Goal: Find specific page/section: Find specific page/section

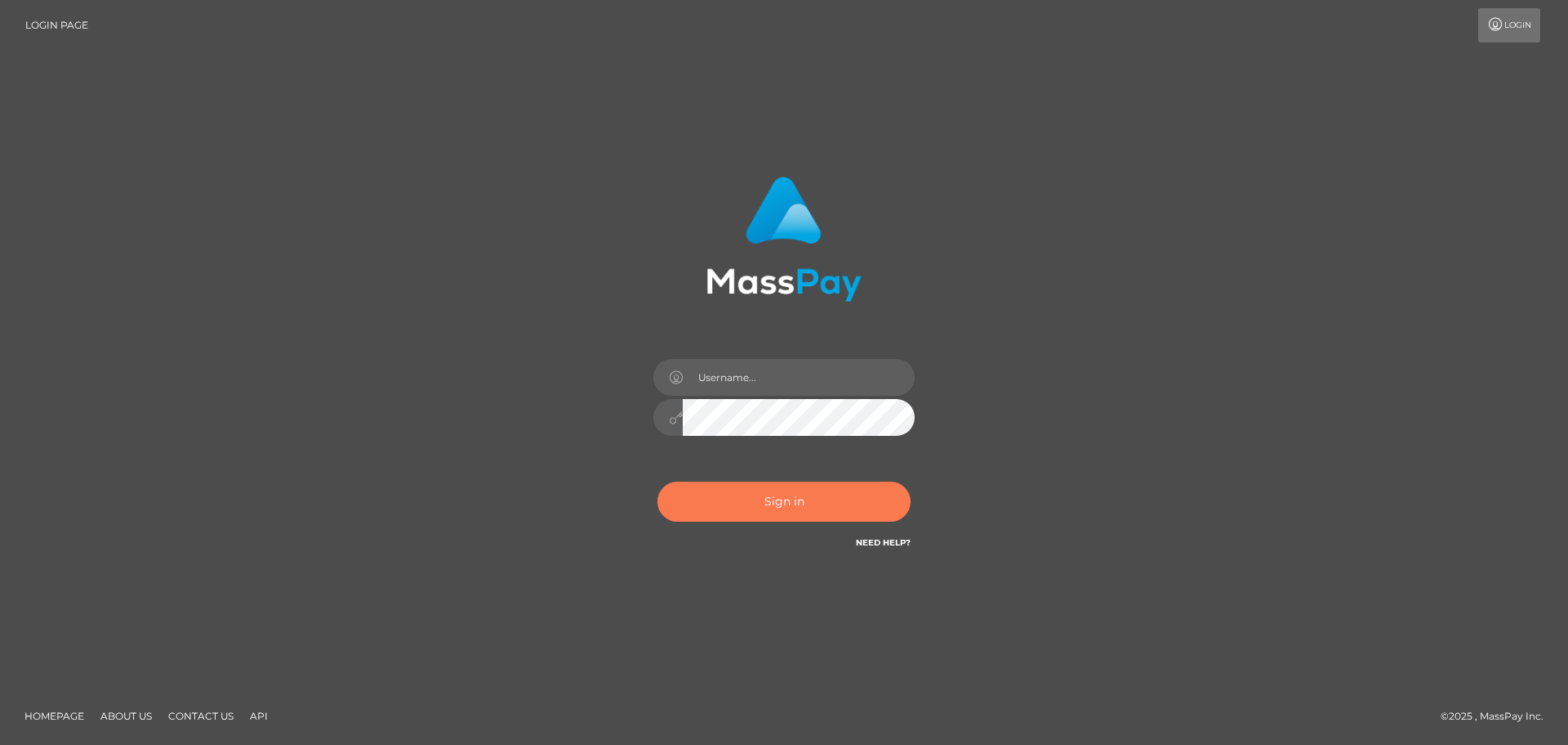
click at [762, 496] on button "Sign in" at bounding box center [784, 501] width 253 height 40
type input "hello.feetfinder"
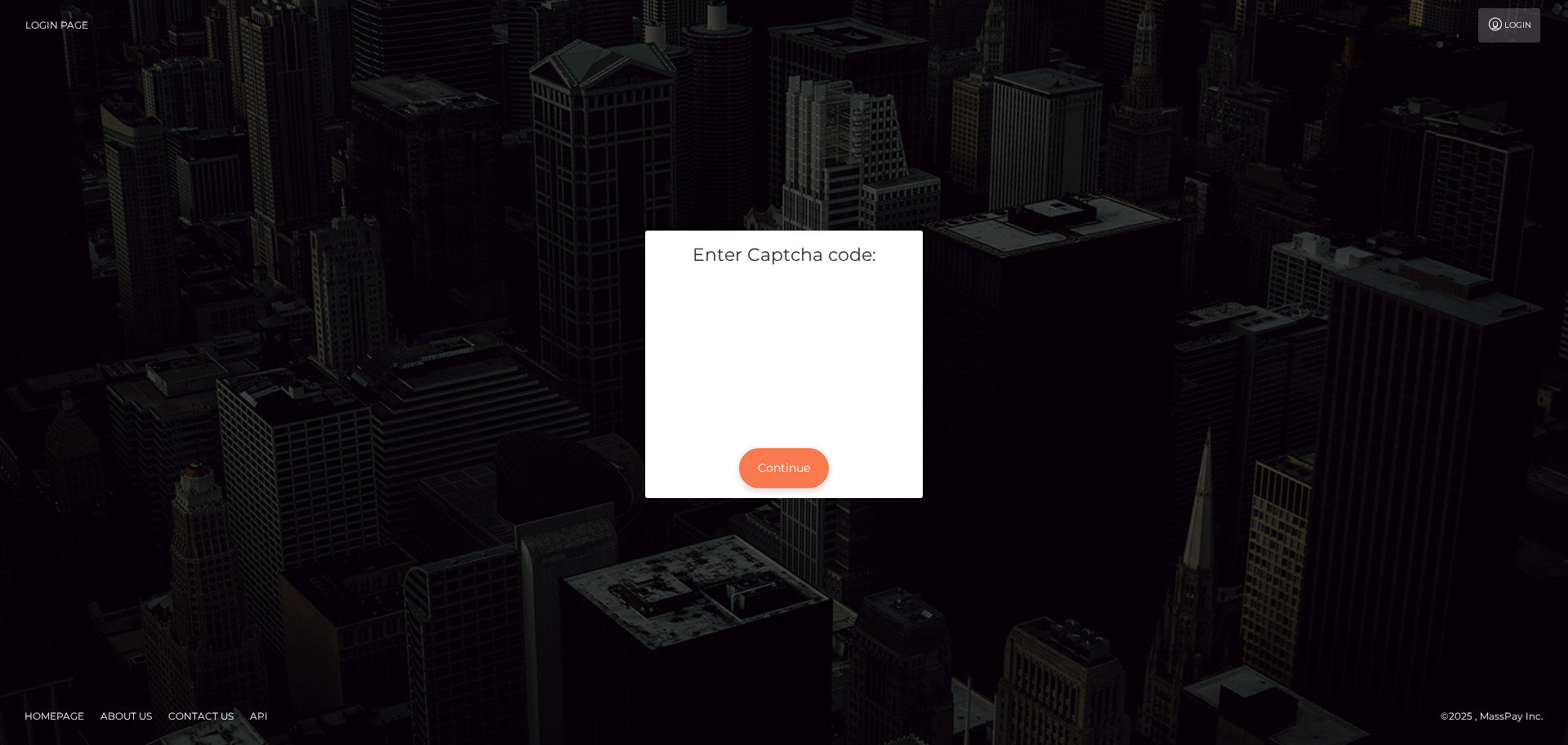
click at [800, 482] on button "Continue" at bounding box center [784, 468] width 89 height 40
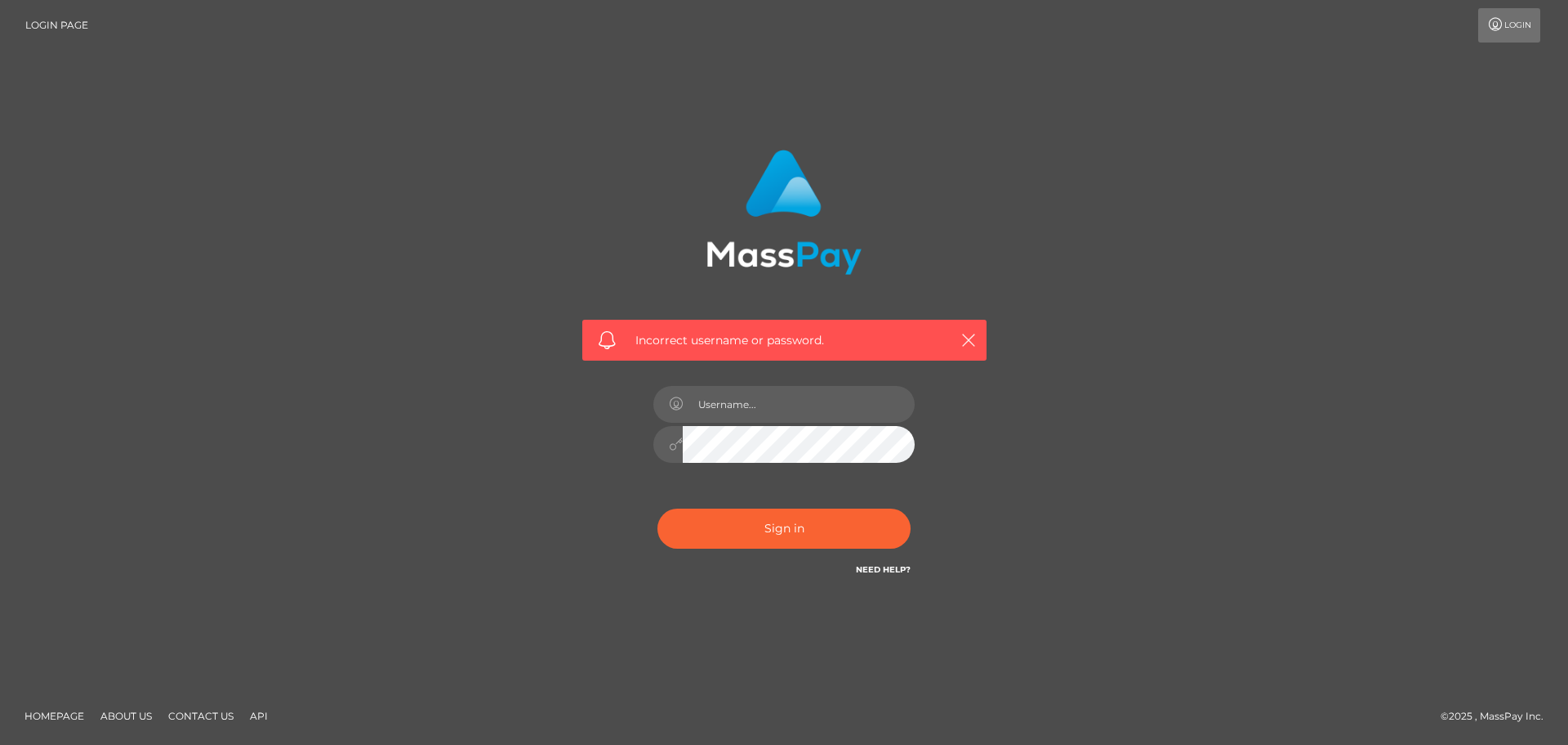
click at [793, 470] on div at bounding box center [784, 436] width 286 height 125
click at [793, 525] on button "Sign in" at bounding box center [784, 528] width 253 height 40
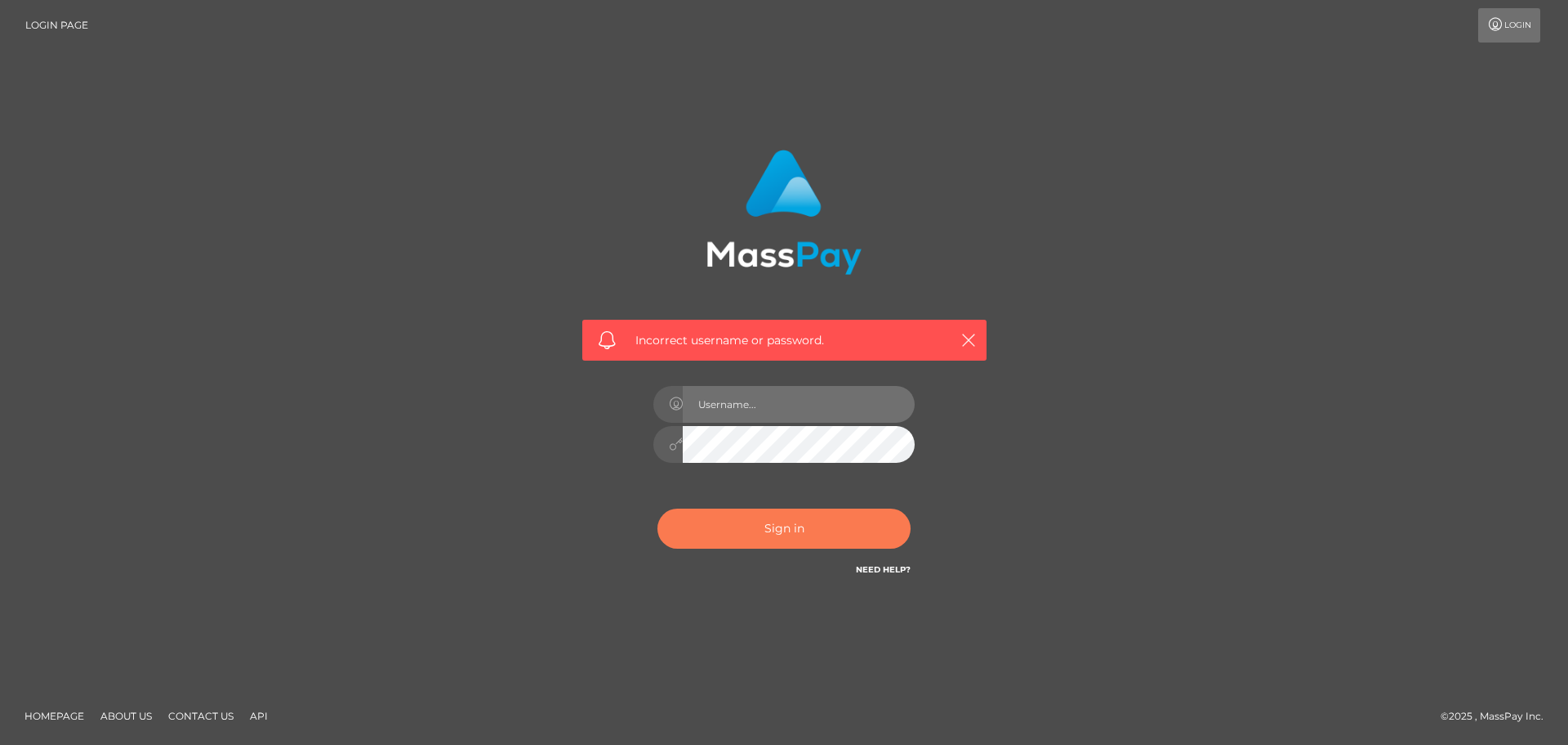
type input "hello.feetfinder"
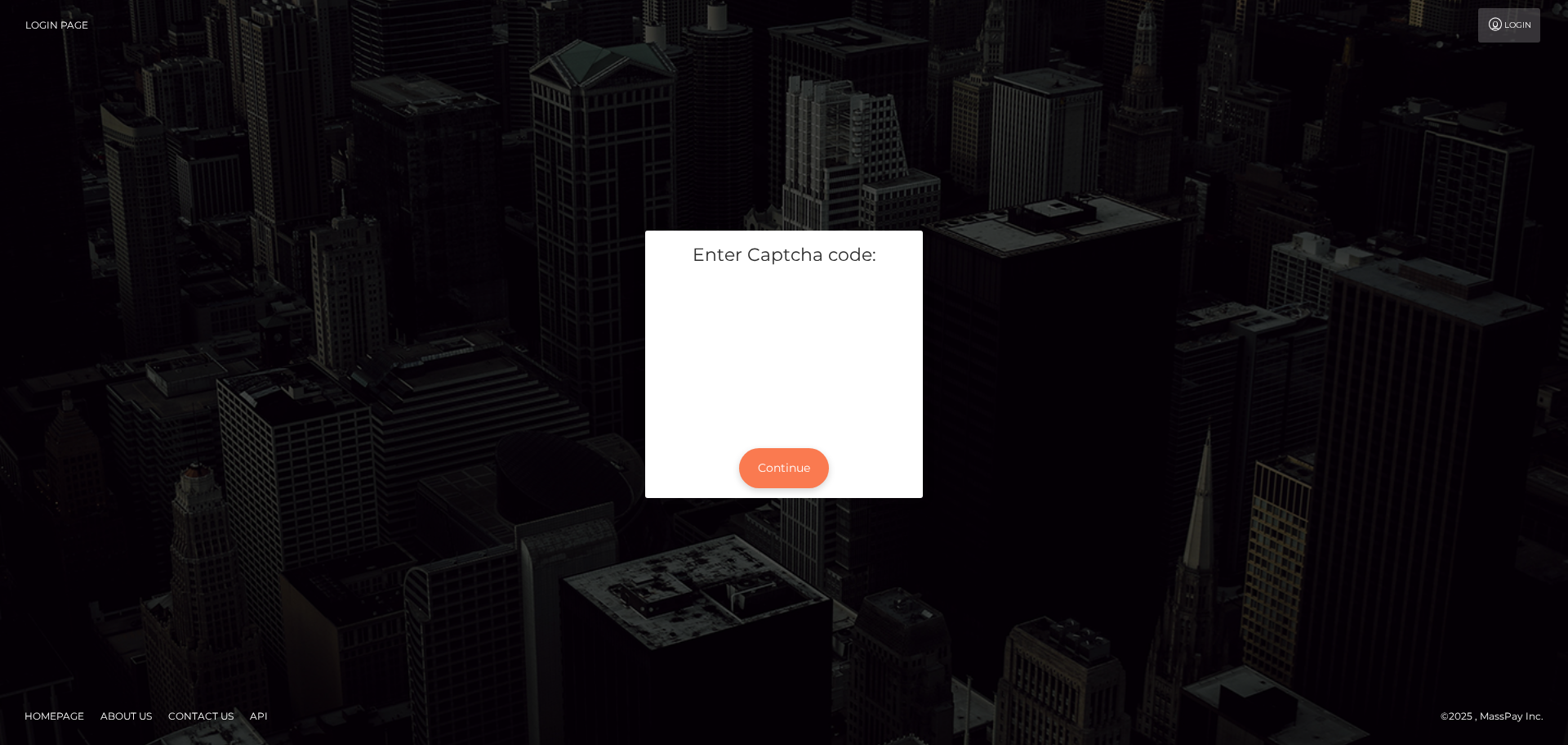
click at [773, 478] on button "Continue" at bounding box center [784, 468] width 89 height 40
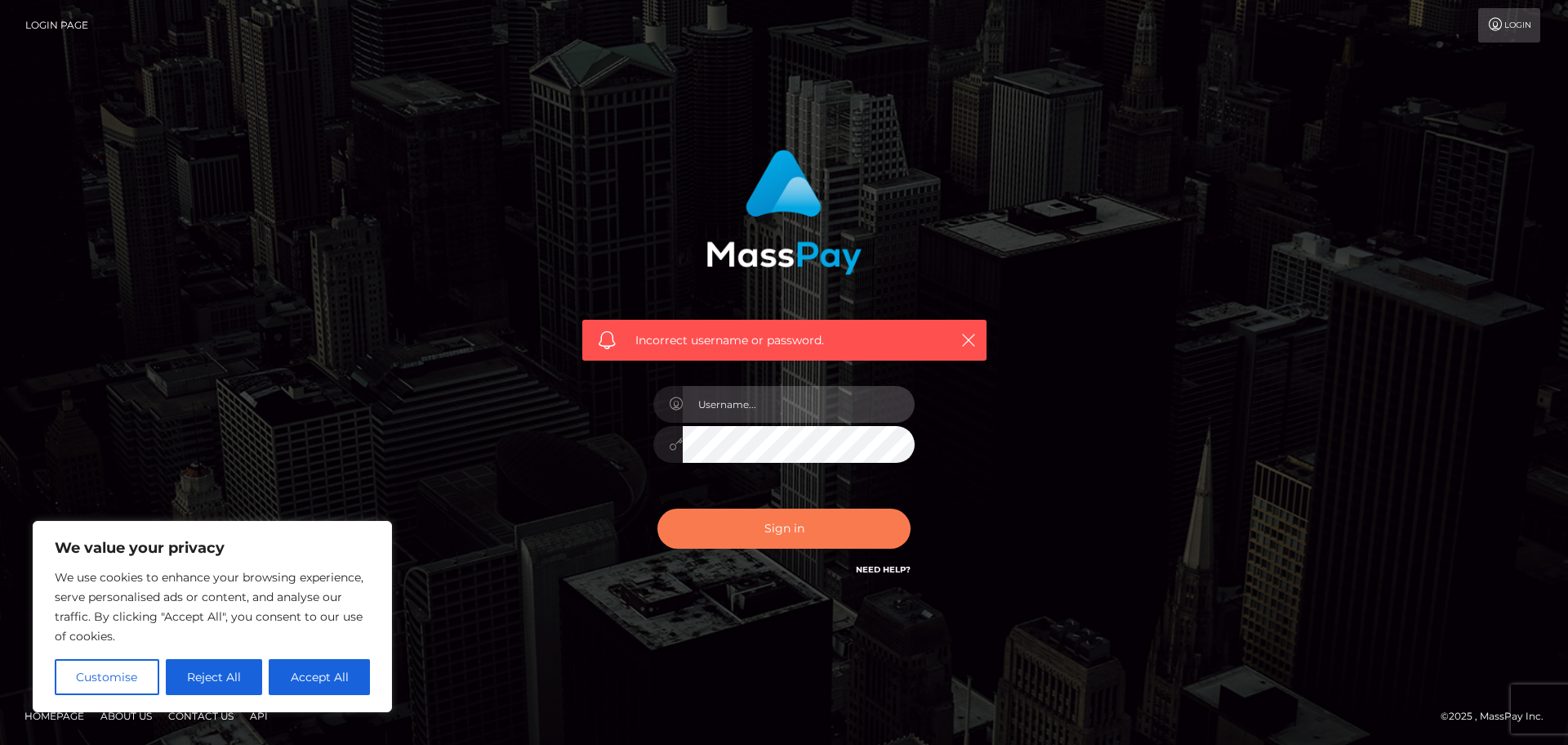
type input "hello.feetfinder"
click at [786, 534] on button "Sign in" at bounding box center [784, 528] width 253 height 40
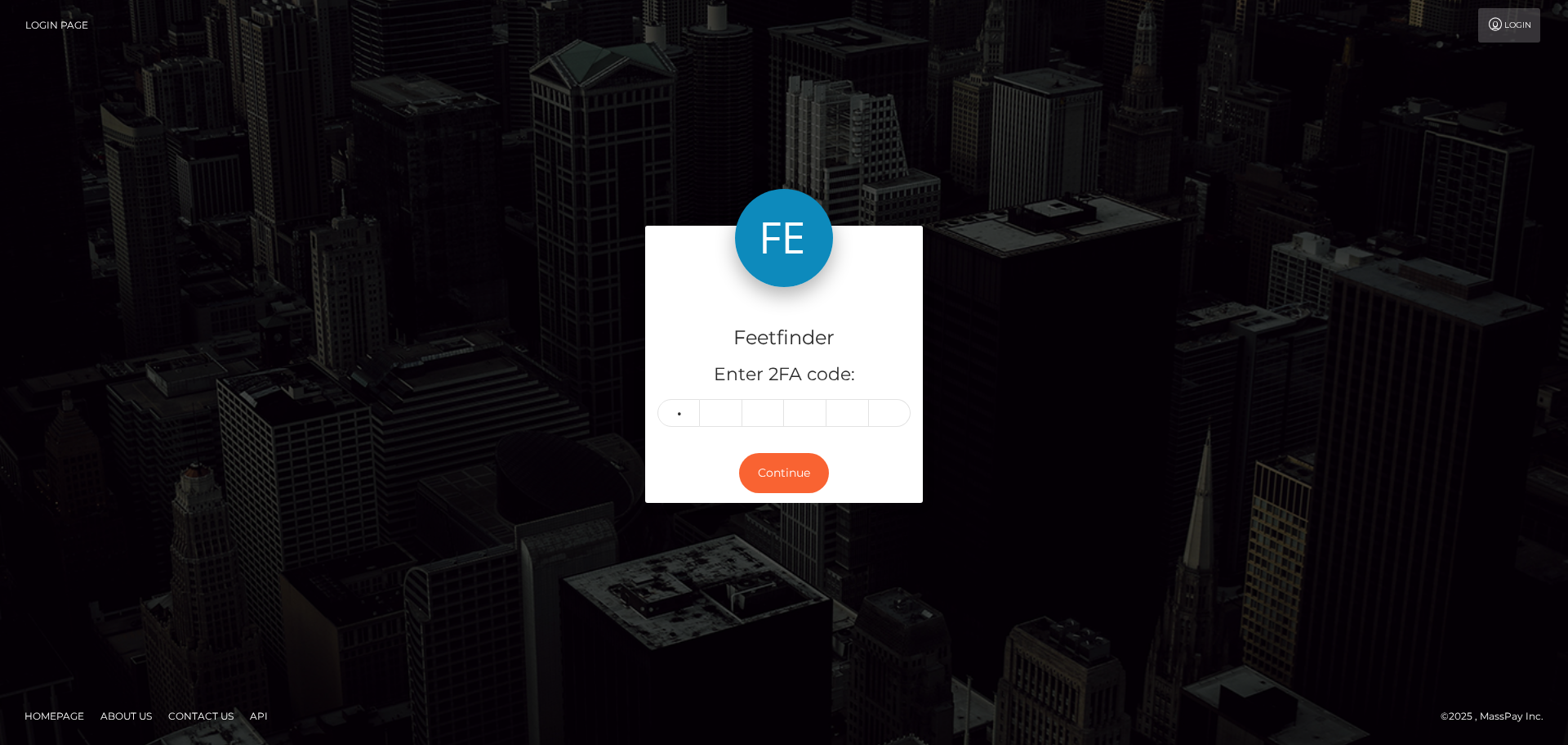
type input "8"
type input "3"
type input "4"
type input "1"
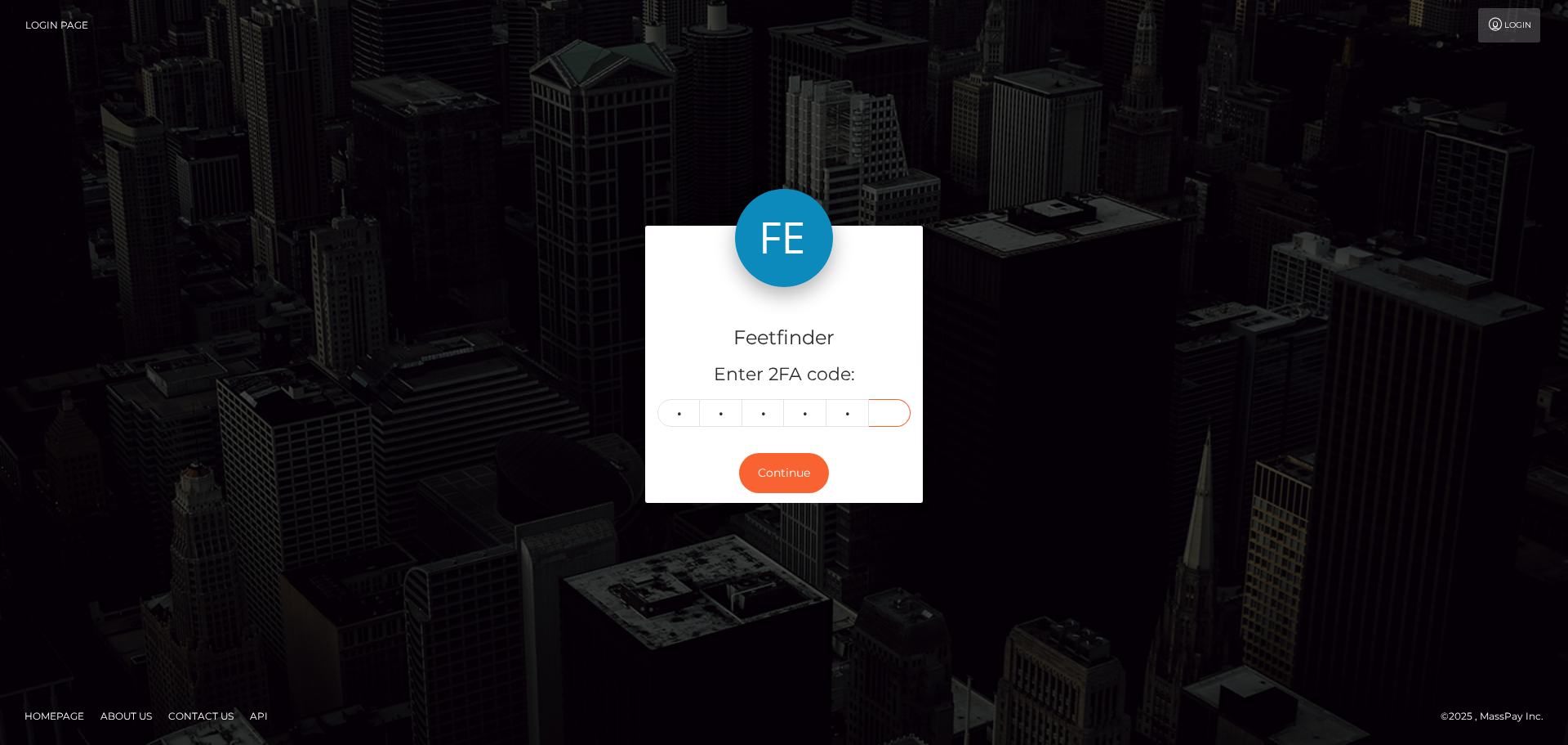
type input "1"
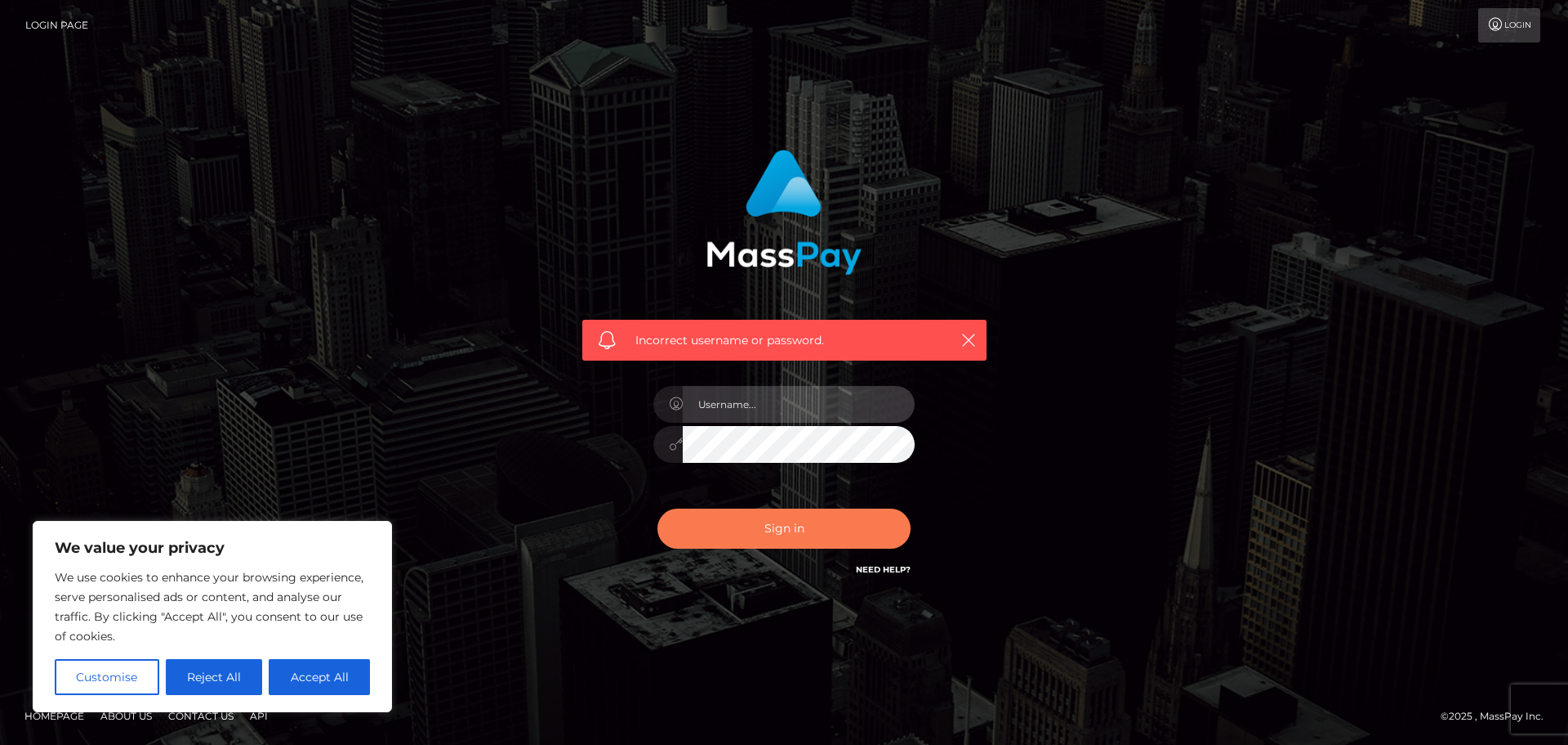
type input "hello.feetfinder"
click at [747, 524] on button "Sign in" at bounding box center [784, 528] width 253 height 40
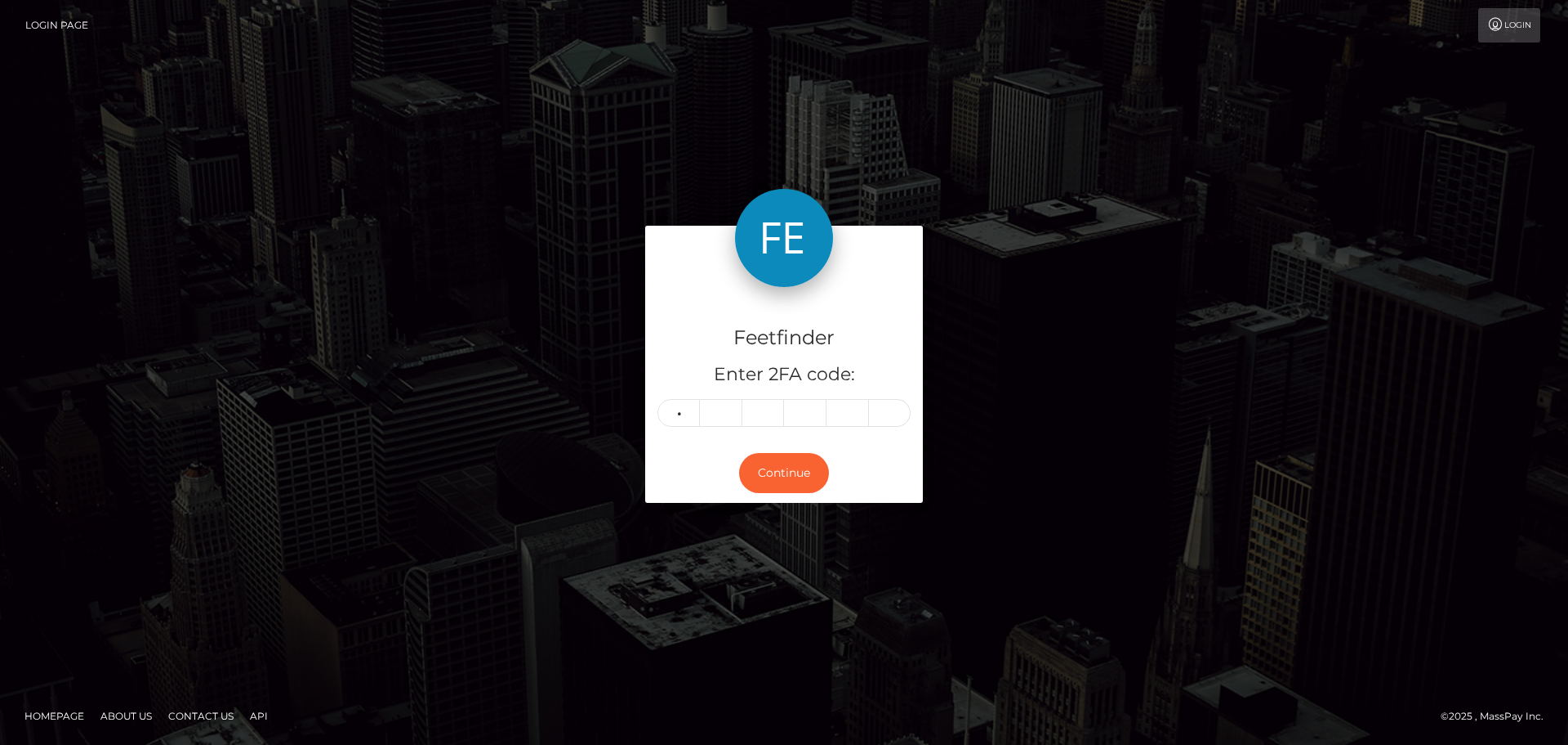
type input "8"
type input "3"
type input "4"
type input "1"
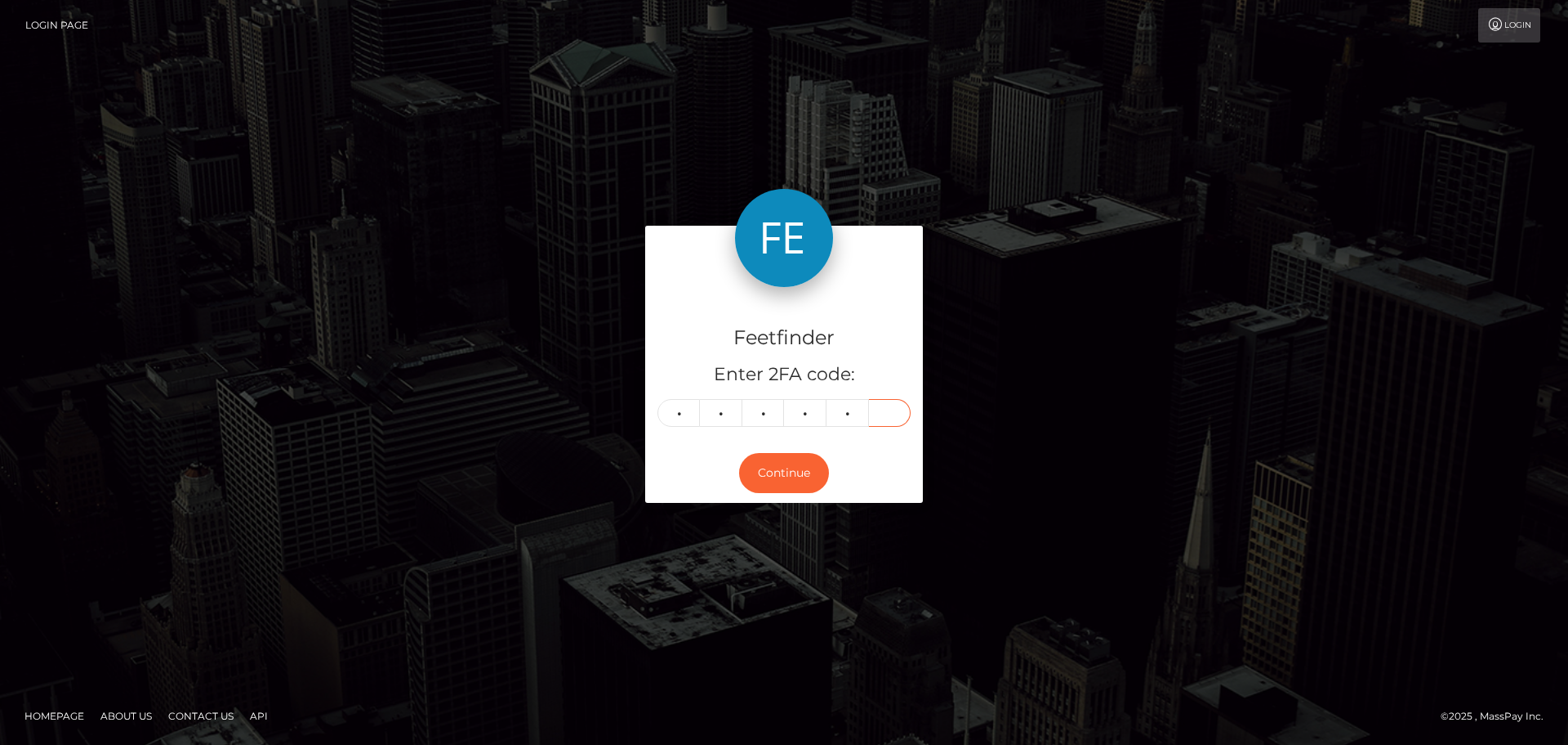
type input "3"
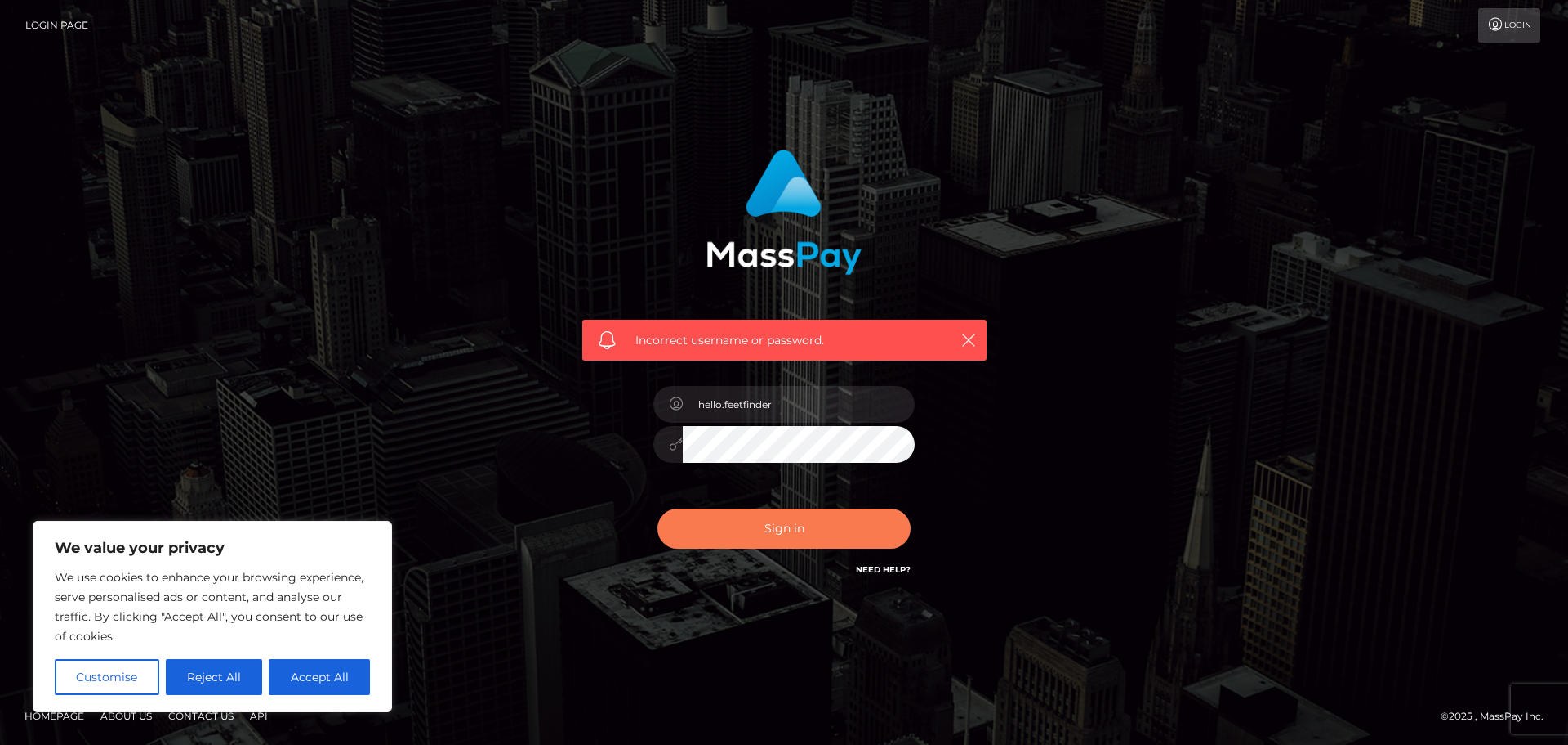
click at [829, 527] on button "Sign in" at bounding box center [784, 528] width 253 height 40
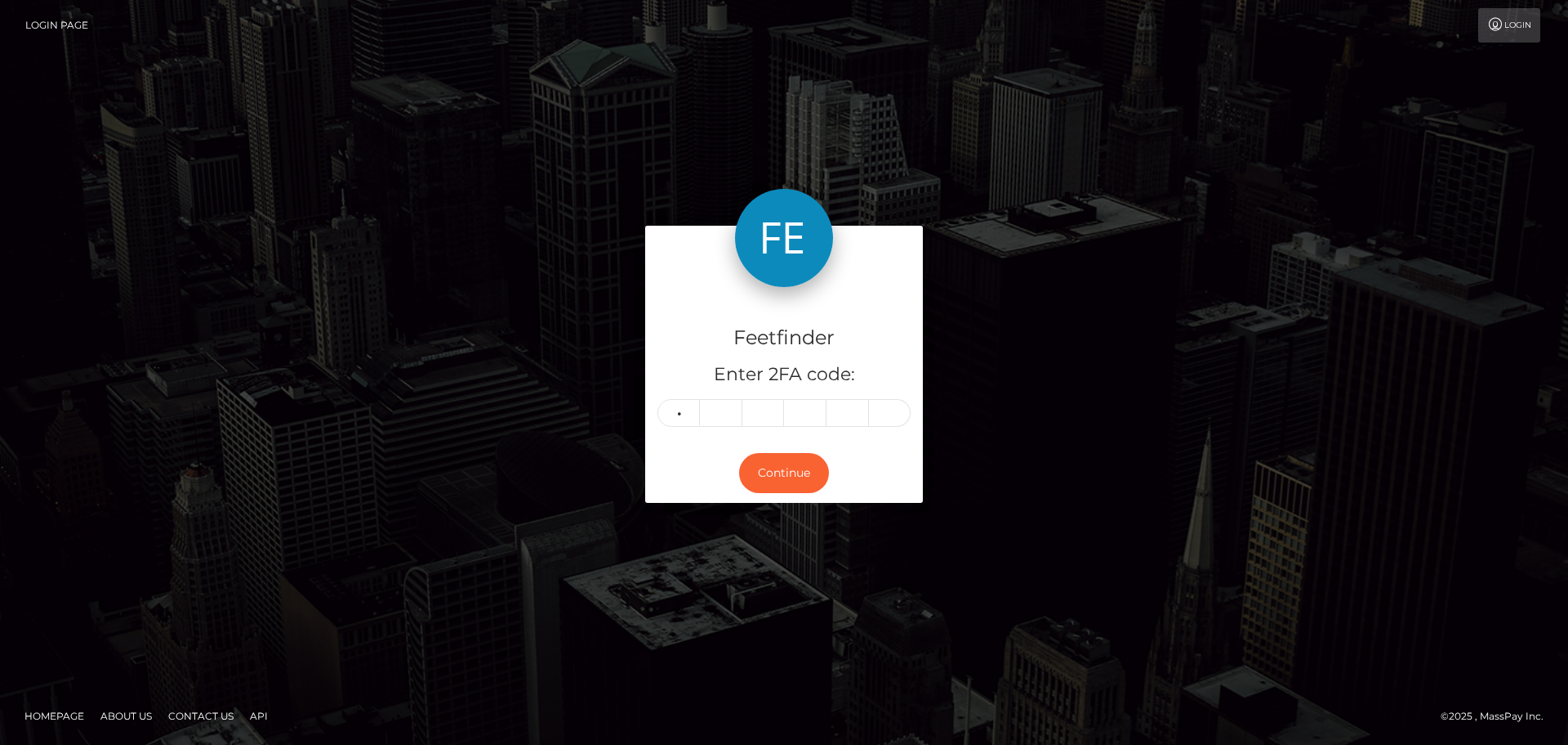
type input "3"
type input "2"
type input "0"
type input "4"
type input "1"
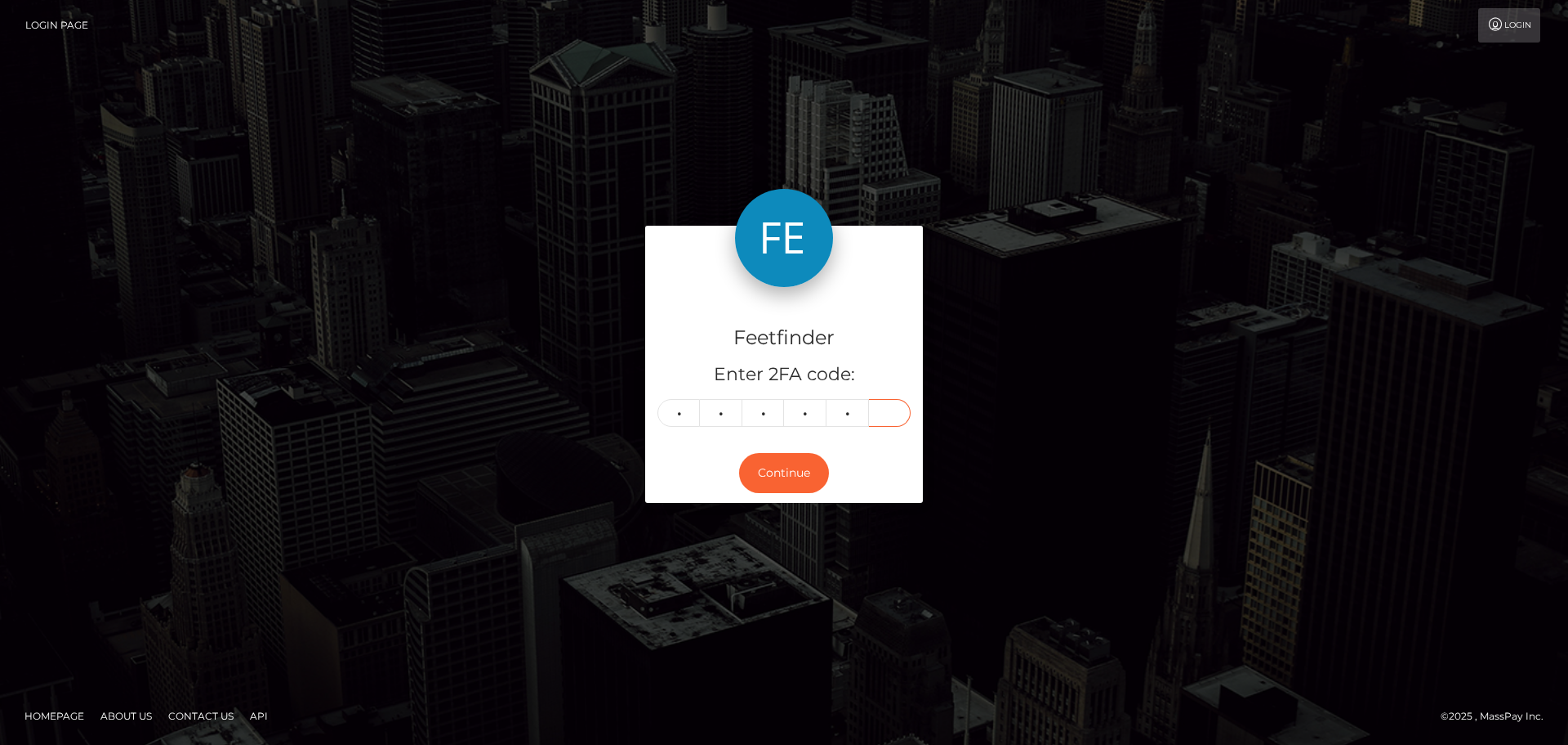
type input "4"
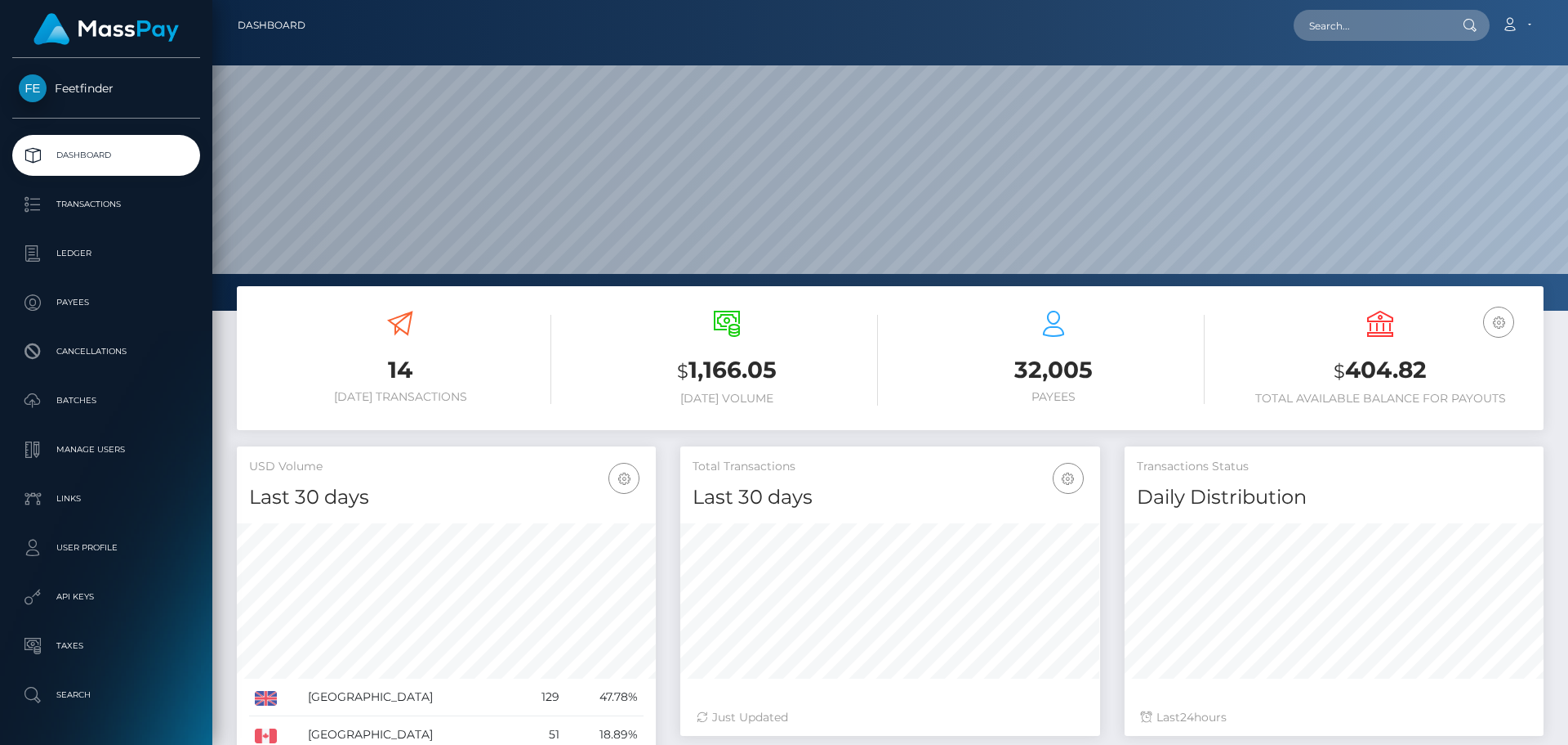
scroll to position [290, 420]
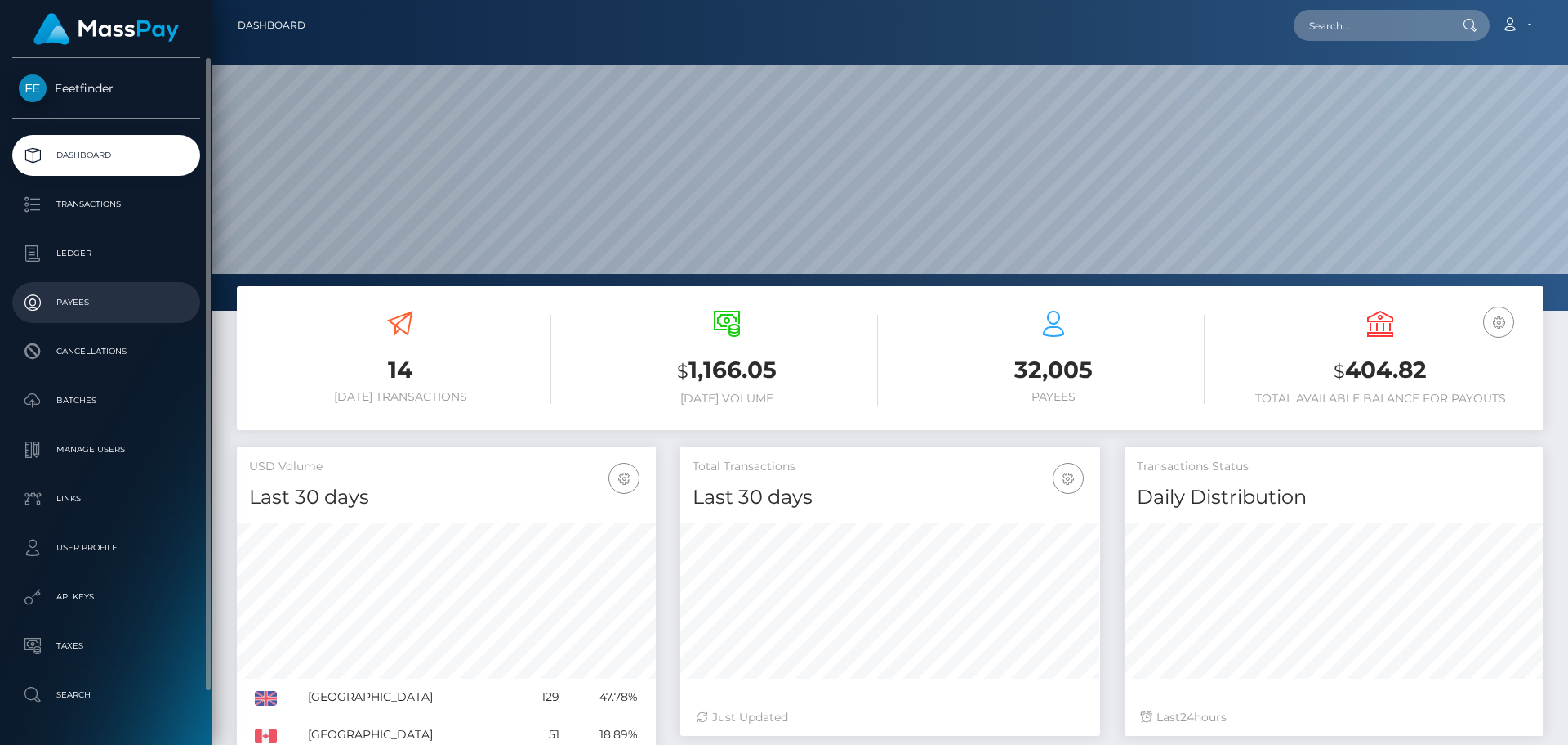
click at [66, 298] on p "Payees" at bounding box center [106, 303] width 175 height 25
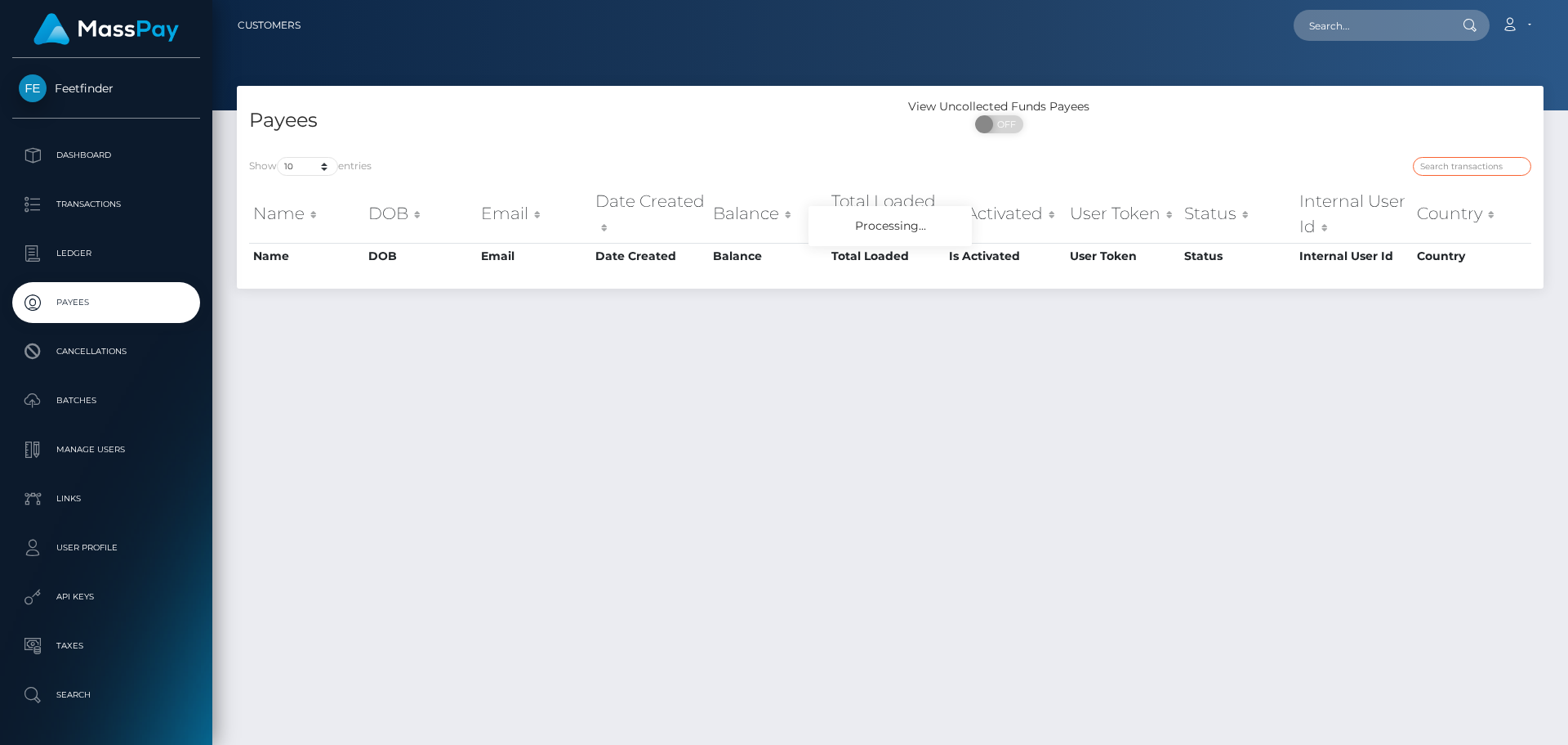
click at [1462, 167] on input "search" at bounding box center [1472, 167] width 119 height 19
paste input "c53abba8-912d-11f0-bd85-0694aced620b"
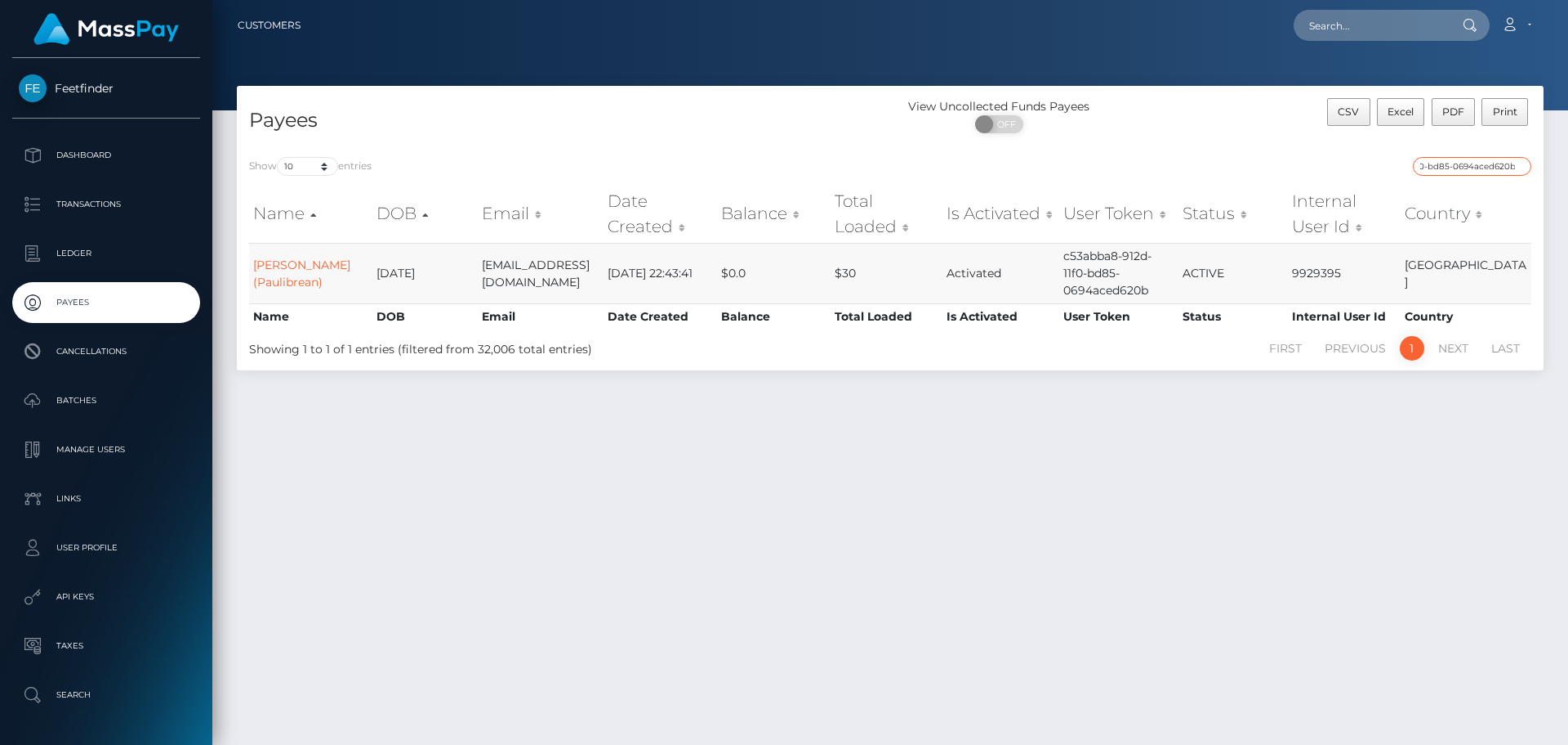
type input "c53abba8-912d-11f0-bd85-0694aced620b"
click at [275, 272] on td "[PERSON_NAME] (Paulibrean)" at bounding box center [311, 273] width 124 height 61
click at [273, 266] on link "[PERSON_NAME] (Paulibrean)" at bounding box center [301, 273] width 97 height 31
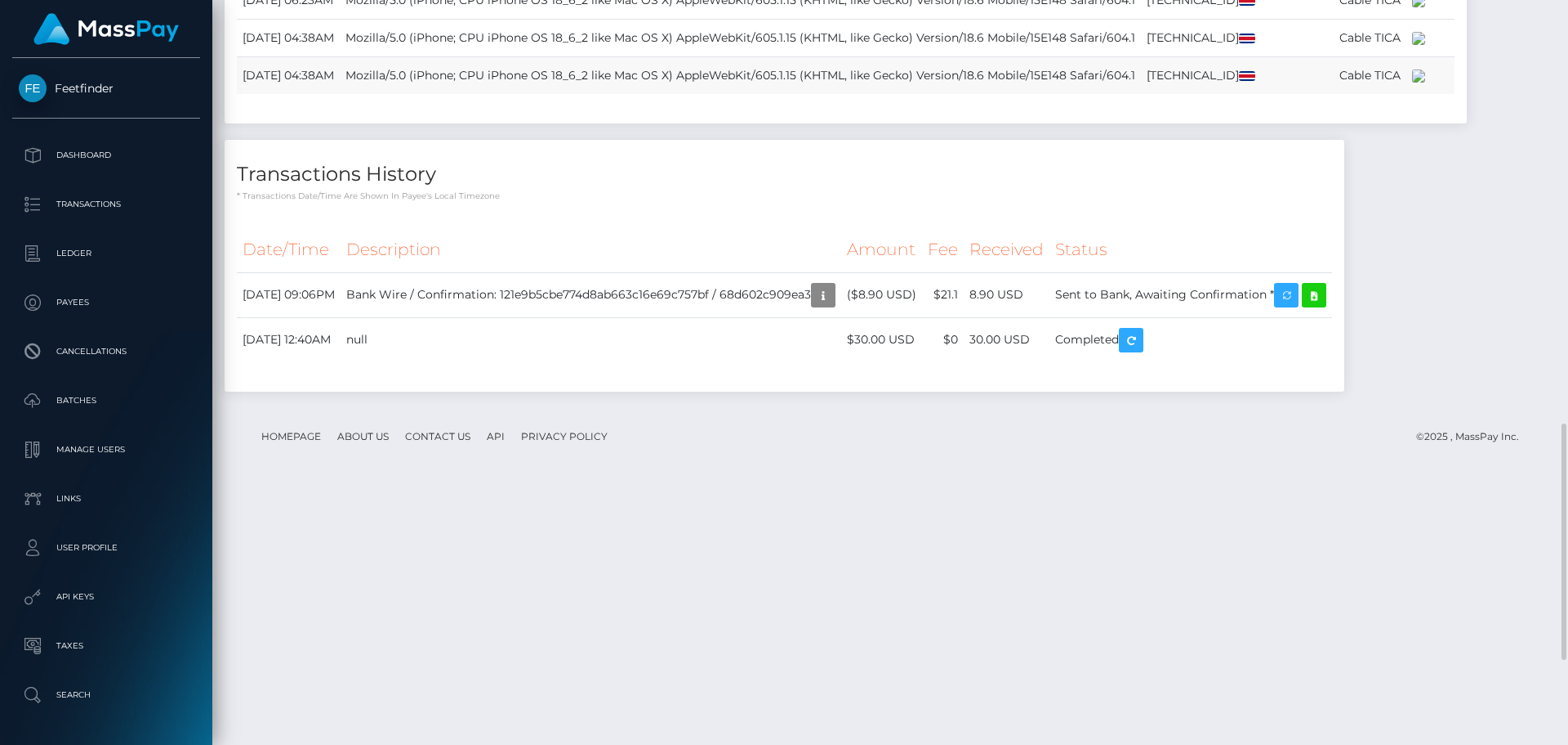
scroll to position [1601, 0]
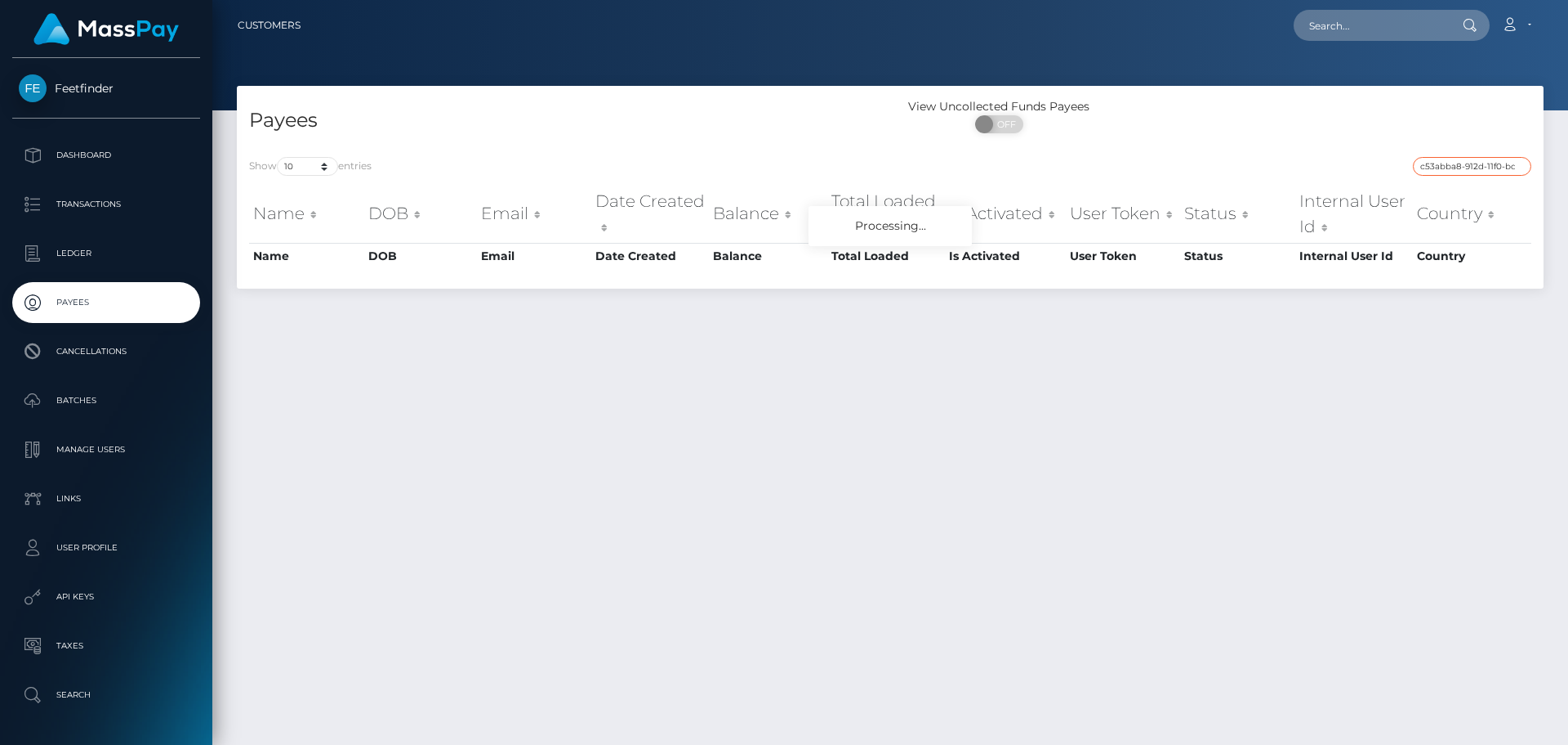
click at [1453, 171] on input "c53abba8-912d-11f0-bd85-0694aced620b" at bounding box center [1472, 167] width 119 height 19
